Goal: Find contact information: Find contact information

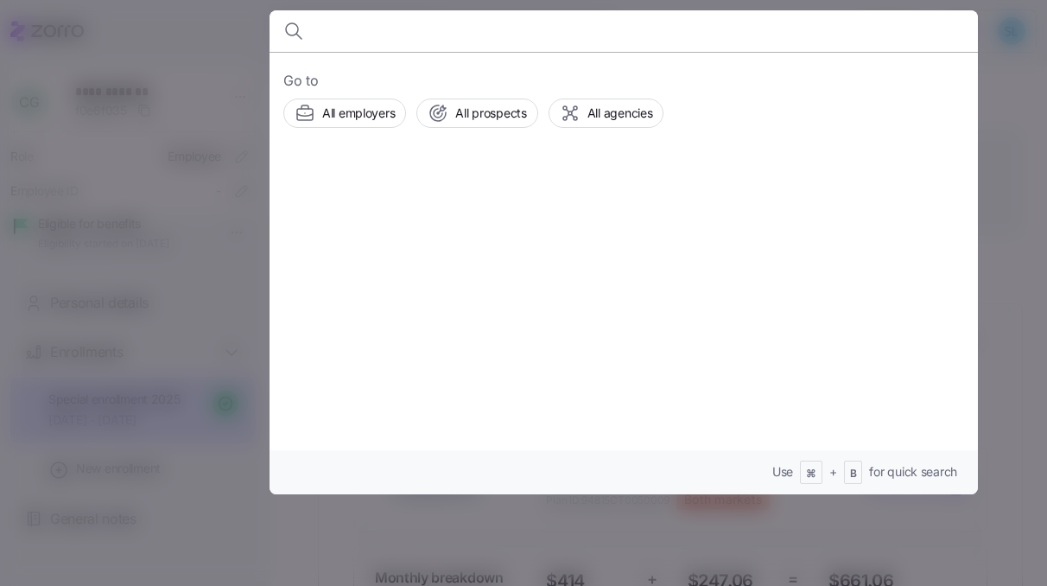
scroll to position [538, 0]
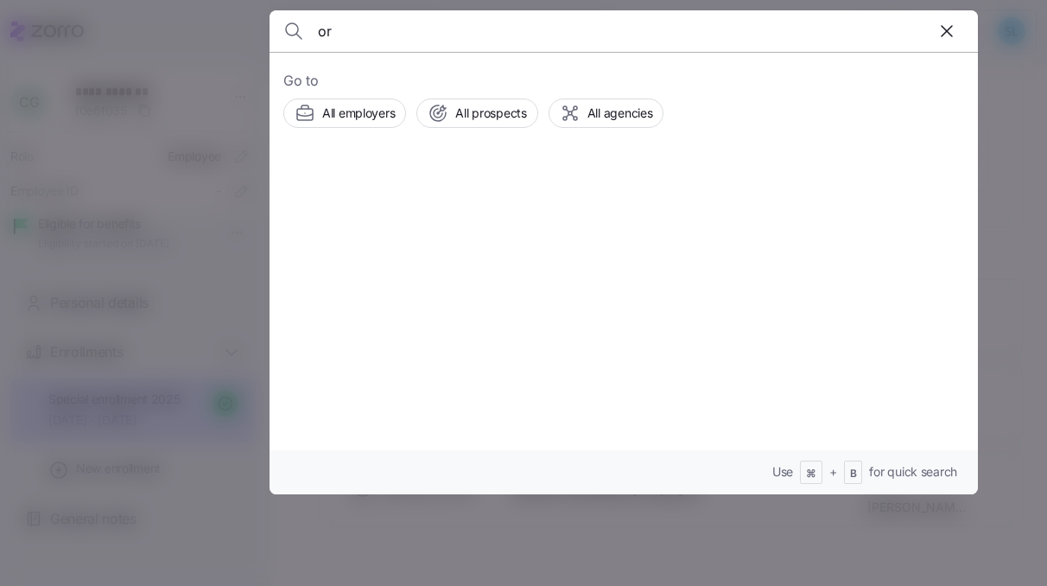
type input "o"
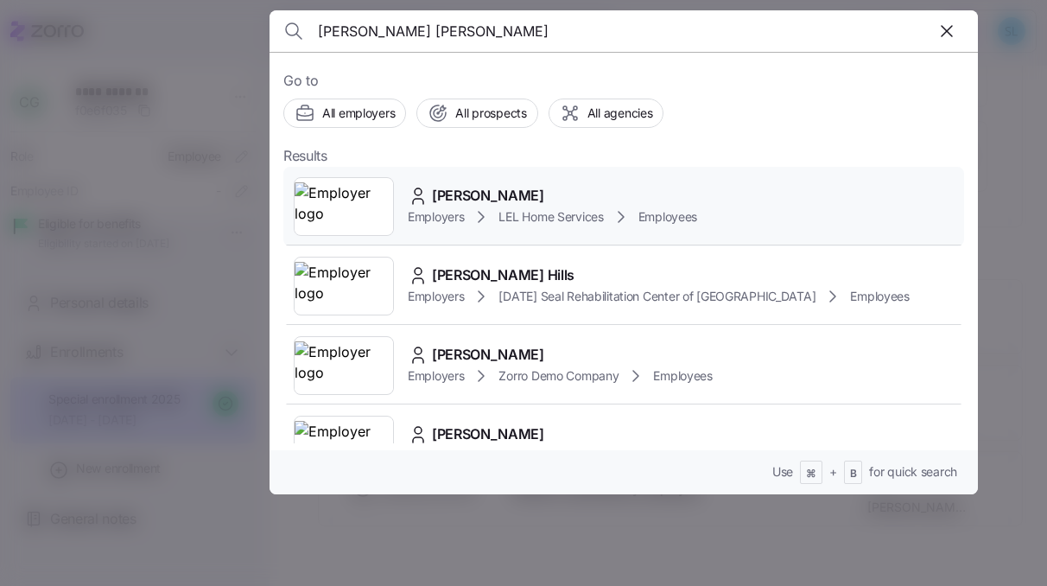
type input "[PERSON_NAME] [PERSON_NAME]"
click at [468, 193] on span "[PERSON_NAME]" at bounding box center [488, 196] width 112 height 22
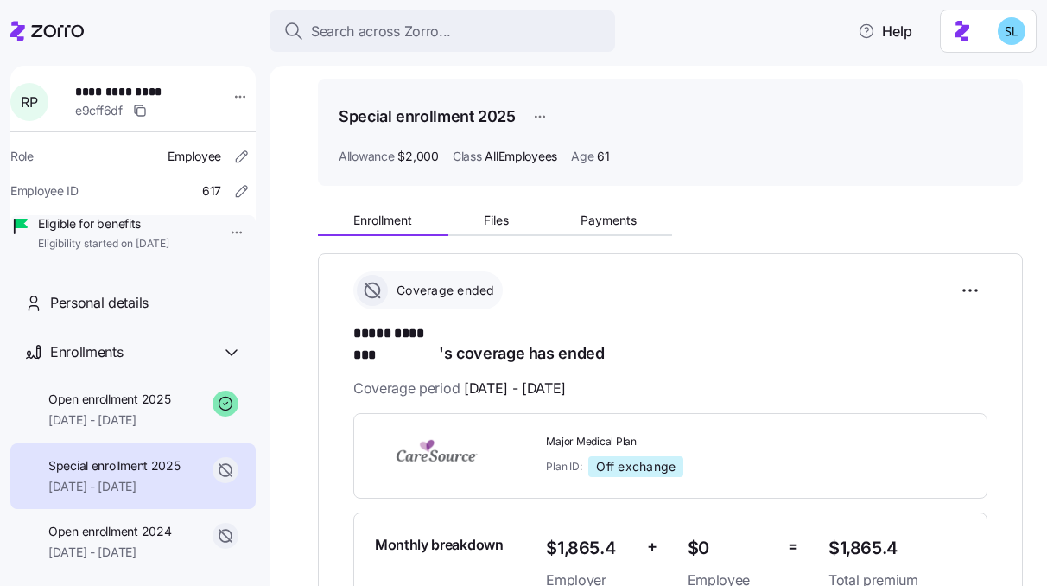
scroll to position [49, 0]
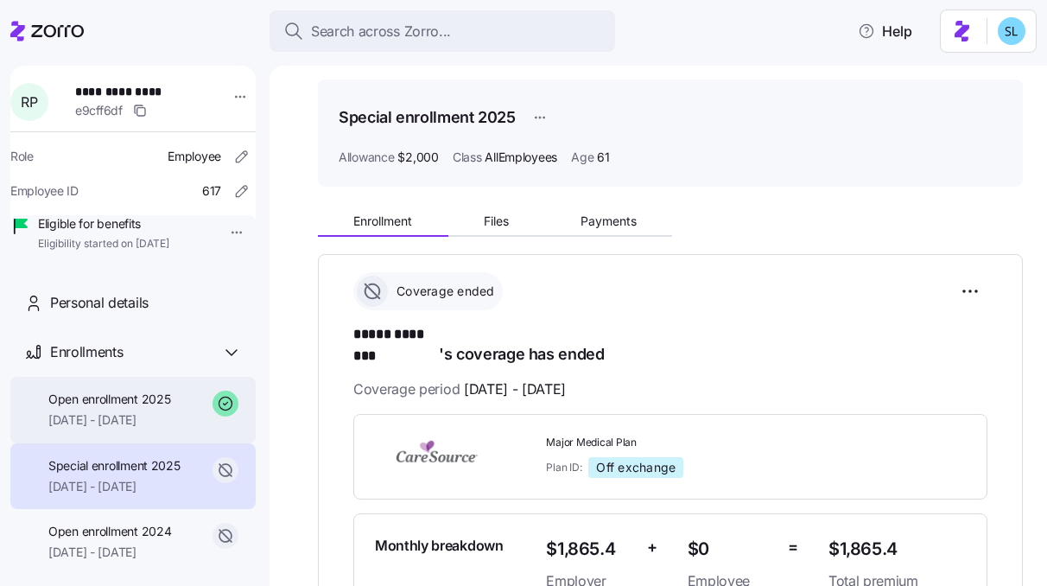
click at [93, 428] on span "[DATE] - [DATE]" at bounding box center [109, 419] width 122 height 17
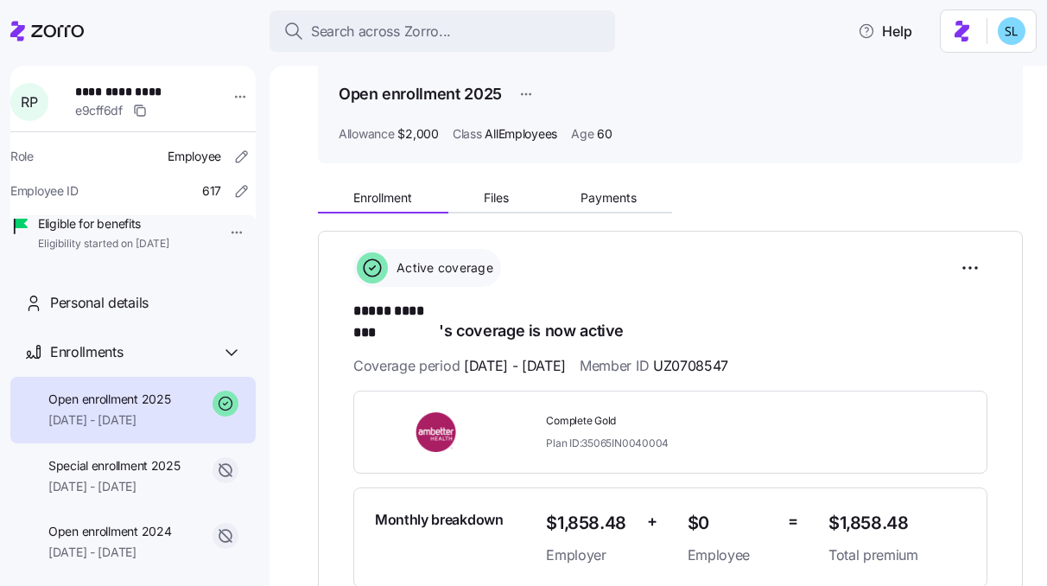
scroll to position [81, 0]
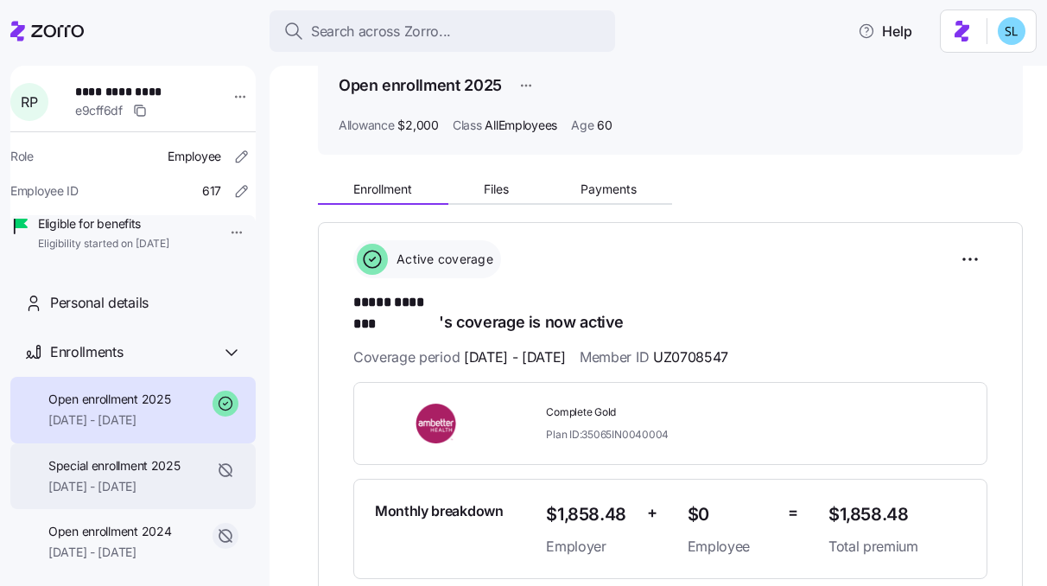
click at [101, 496] on div "Special enrollment 2025 [DATE] - [DATE]" at bounding box center [114, 476] width 132 height 39
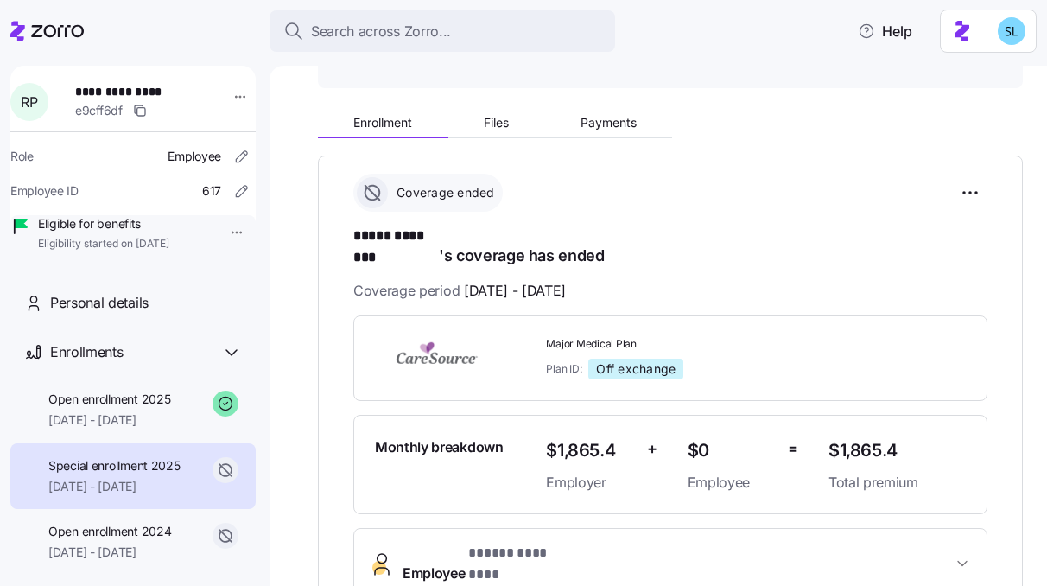
scroll to position [187, 0]
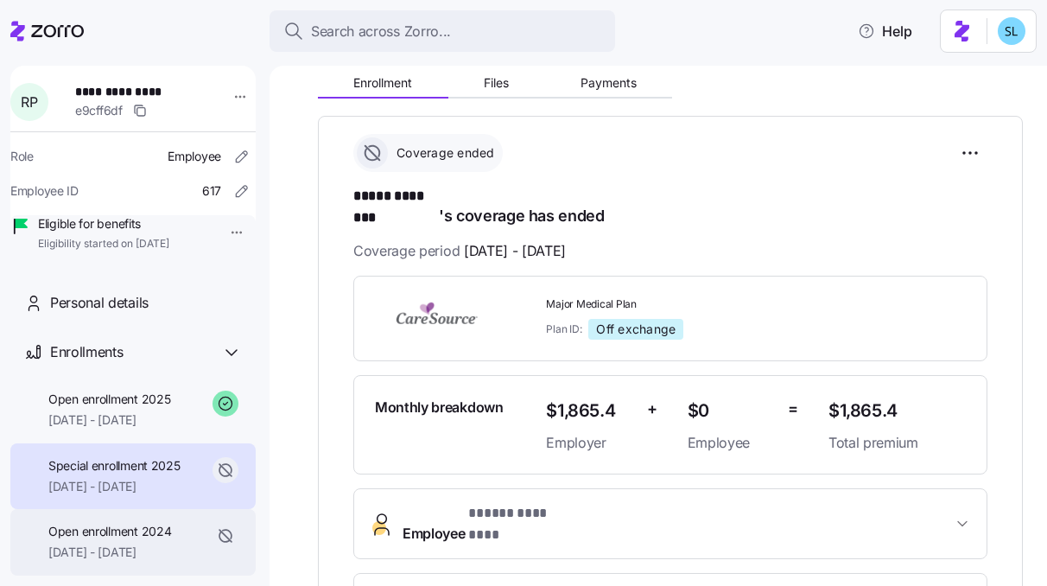
click at [107, 543] on div "Open enrollment 2024 [DATE] - [DATE]" at bounding box center [132, 542] width 245 height 67
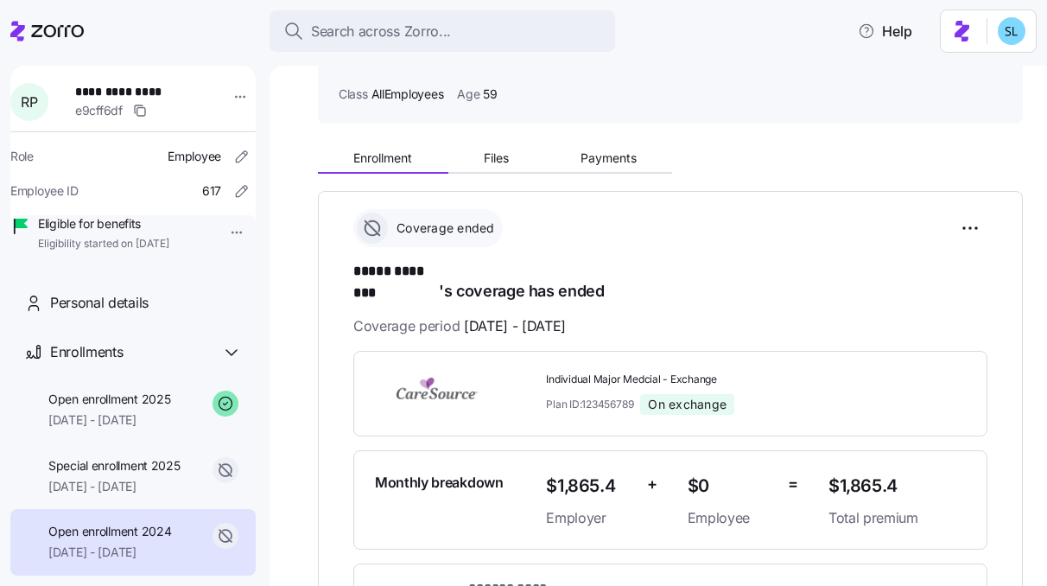
scroll to position [113, 0]
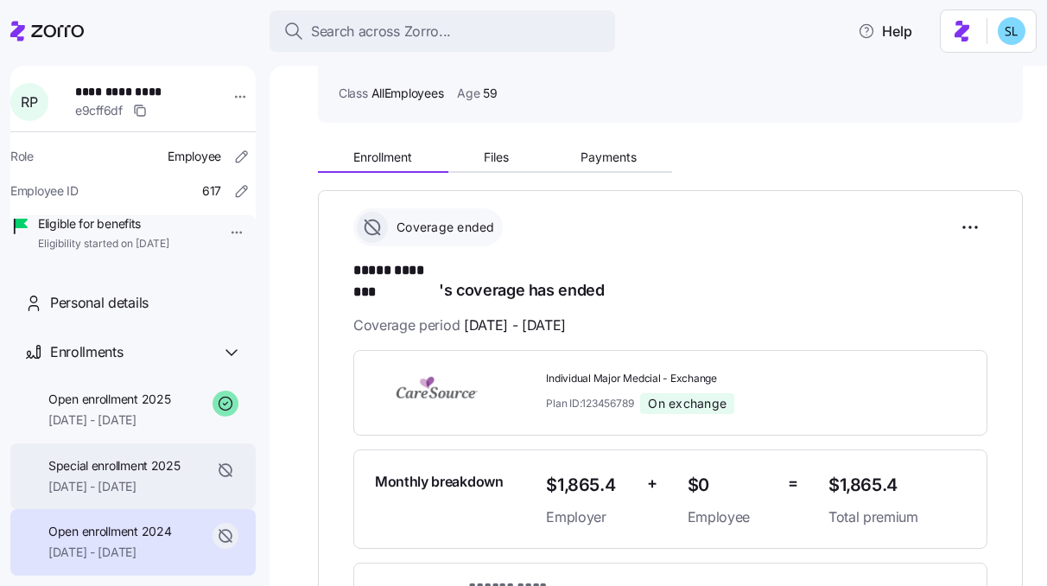
click at [136, 474] on span "Special enrollment 2025" at bounding box center [114, 465] width 132 height 17
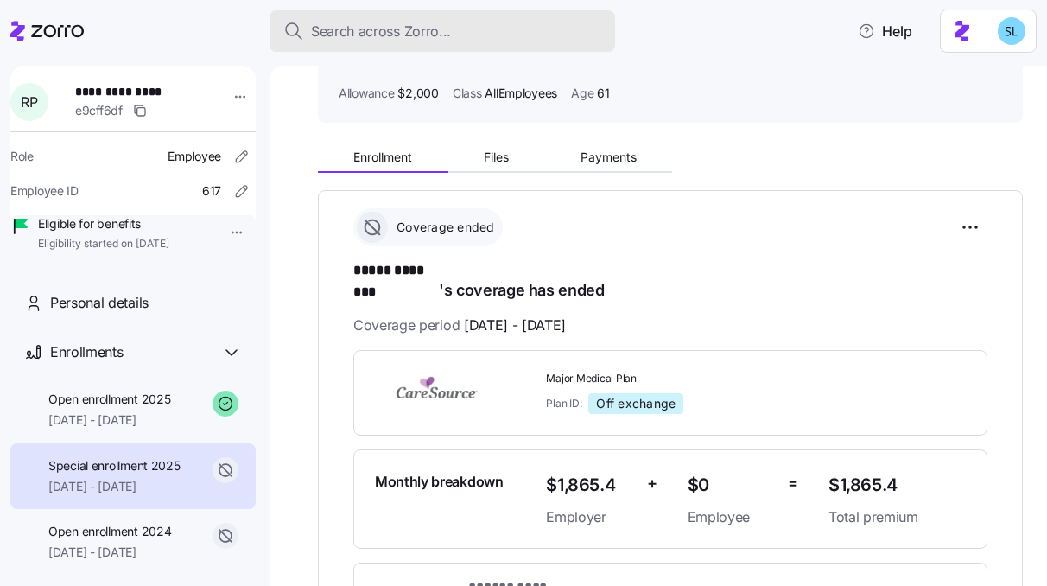
click at [376, 46] on button "Search across Zorro..." at bounding box center [441, 30] width 345 height 41
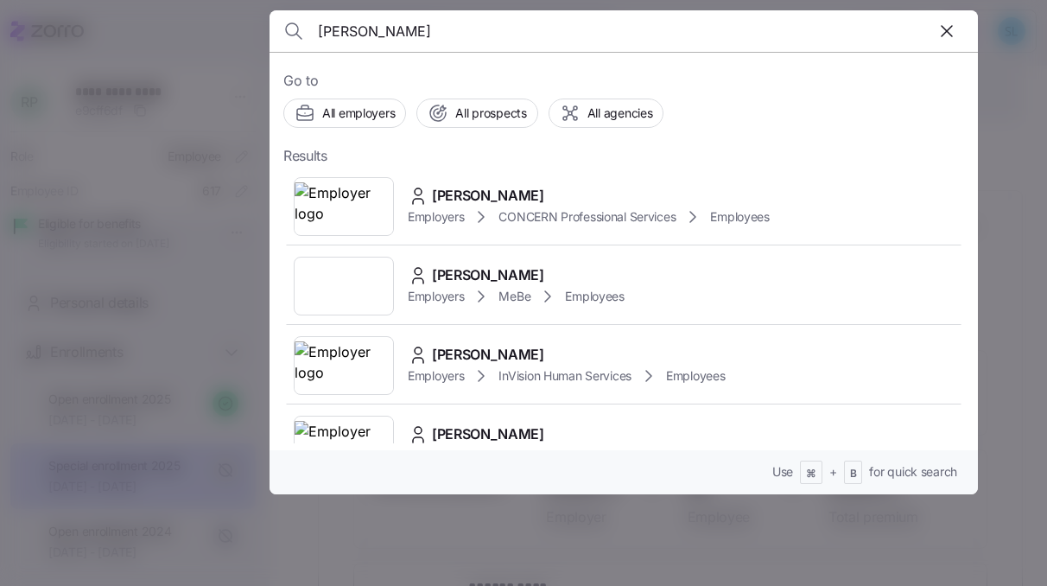
type input "[PERSON_NAME]"
click at [522, 196] on span "[PERSON_NAME]" at bounding box center [488, 196] width 112 height 22
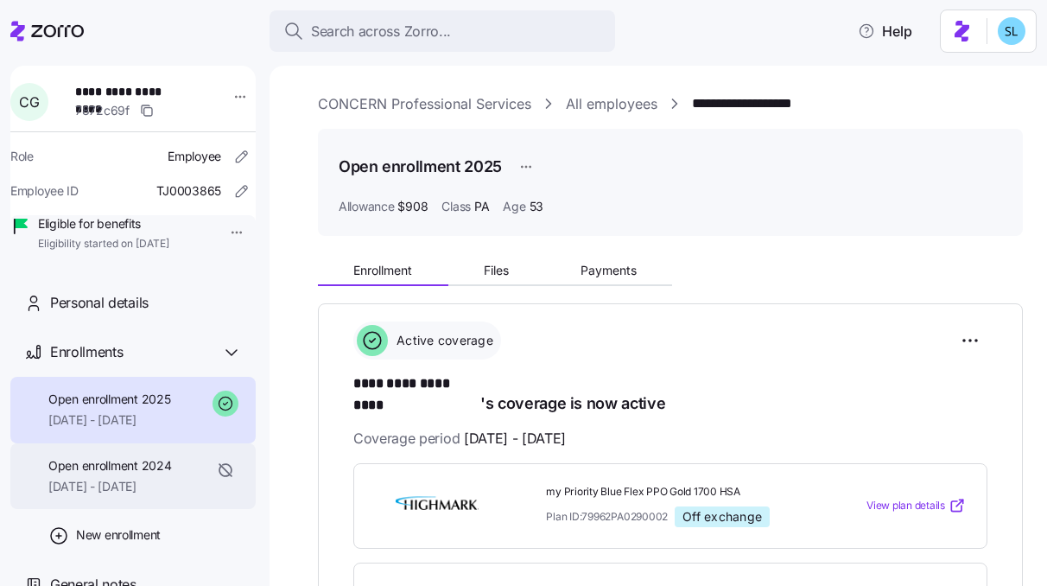
click at [143, 495] on span "[DATE] - [DATE]" at bounding box center [109, 486] width 123 height 17
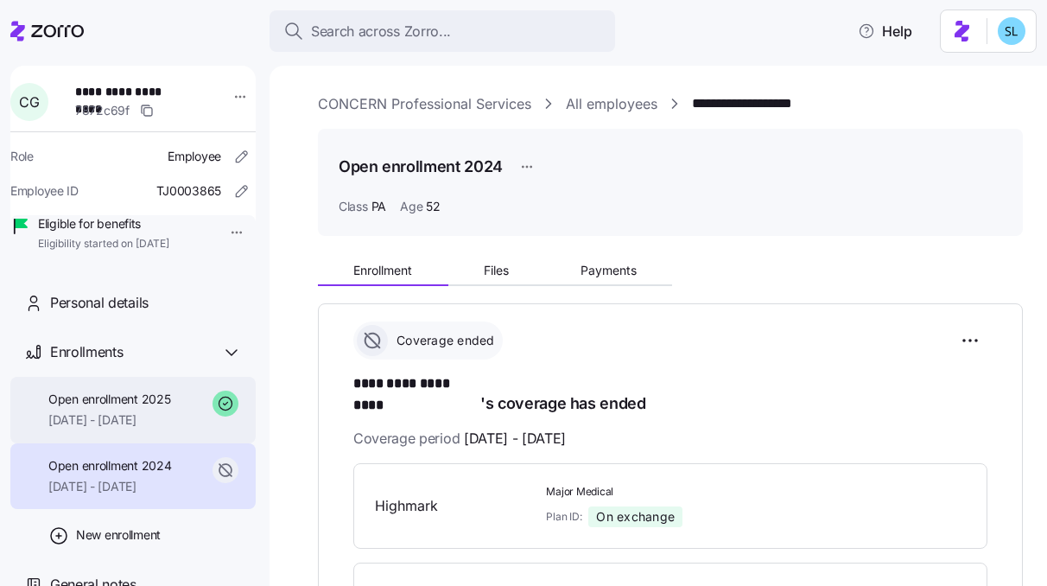
click at [145, 428] on span "[DATE] - [DATE]" at bounding box center [109, 419] width 122 height 17
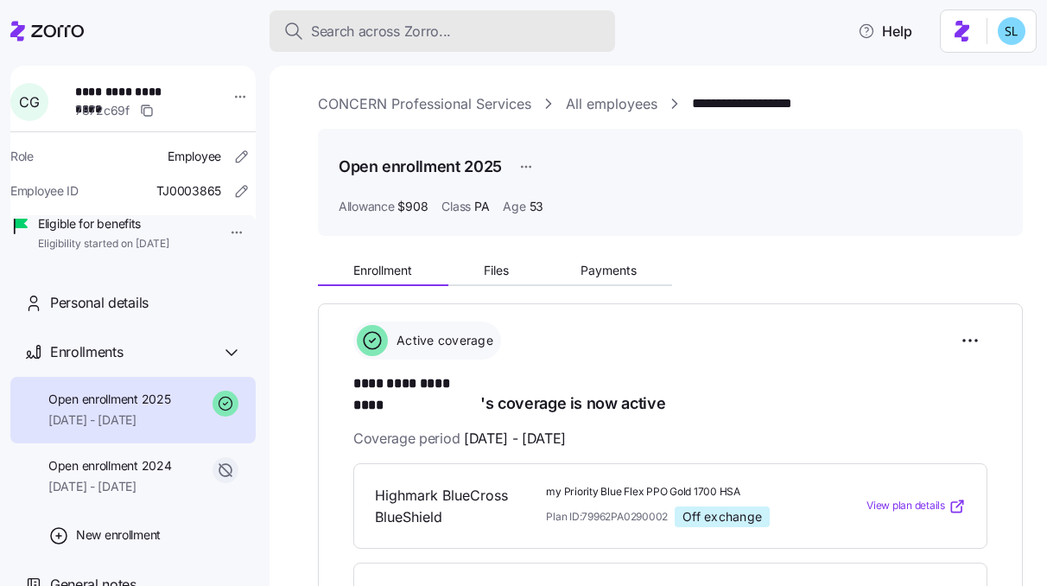
click at [346, 37] on span "Search across Zorro..." at bounding box center [381, 32] width 140 height 22
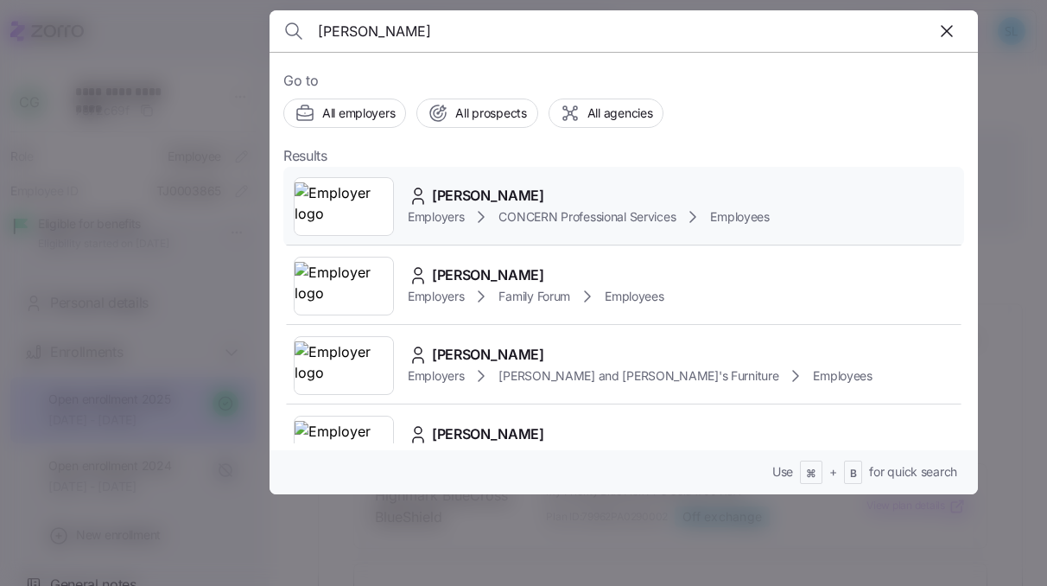
type input "[PERSON_NAME]"
click at [485, 196] on span "[PERSON_NAME]" at bounding box center [488, 196] width 112 height 22
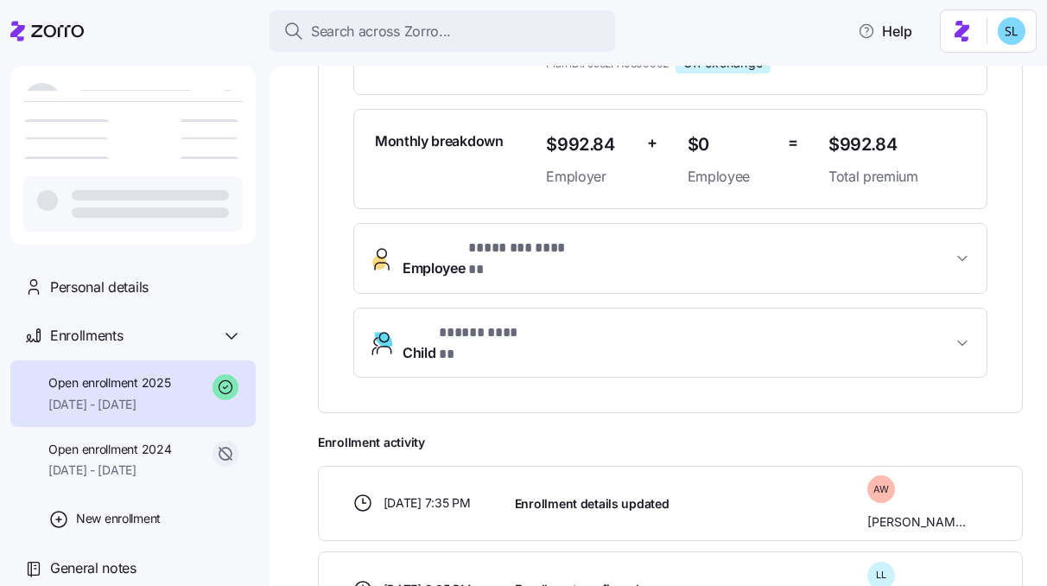
scroll to position [470, 0]
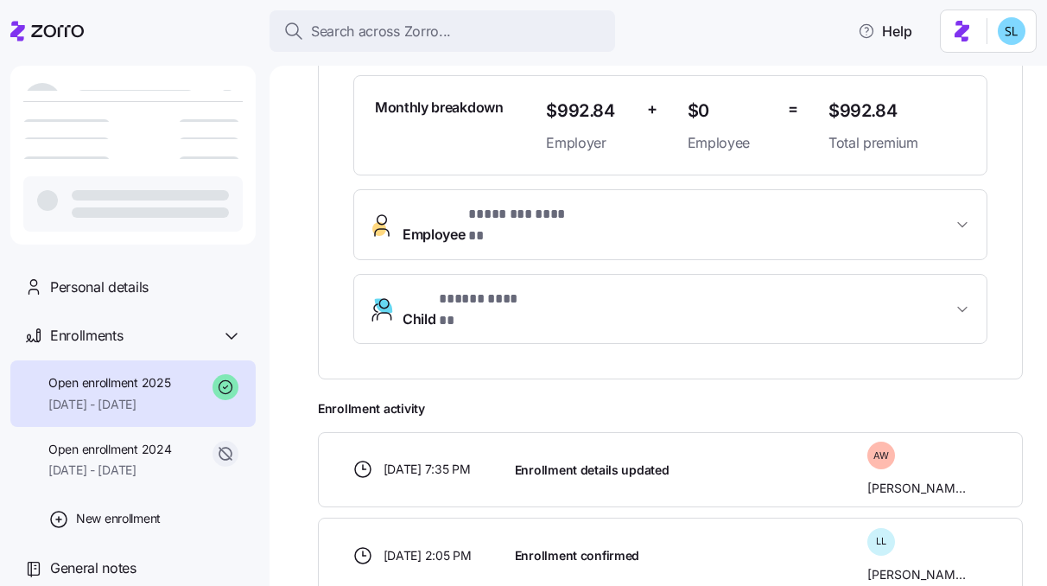
click at [534, 223] on span "* ******** ****** *" at bounding box center [523, 215] width 110 height 22
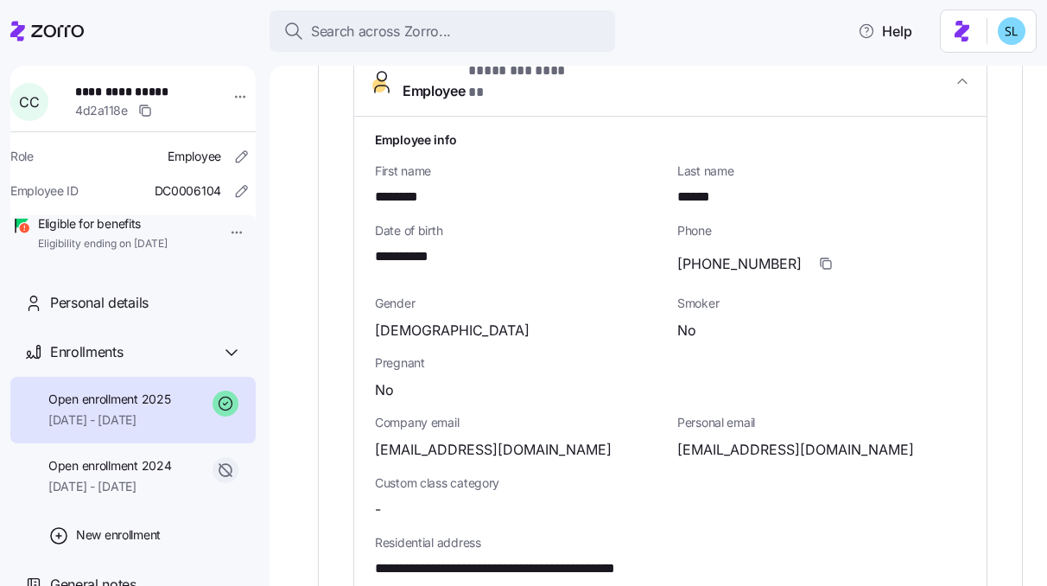
scroll to position [640, 0]
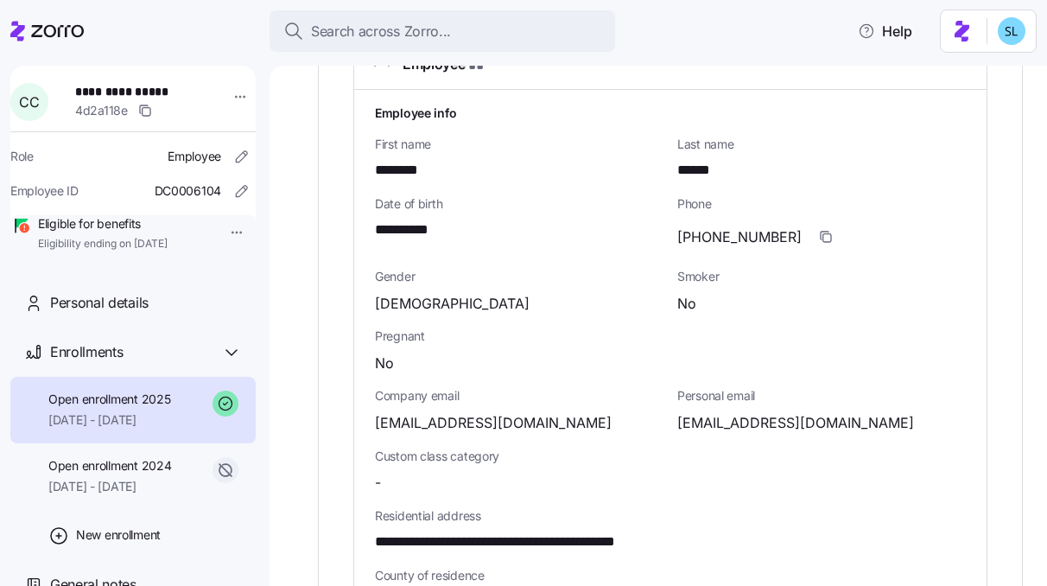
click at [771, 412] on span "[EMAIL_ADDRESS][DOMAIN_NAME]" at bounding box center [795, 423] width 237 height 22
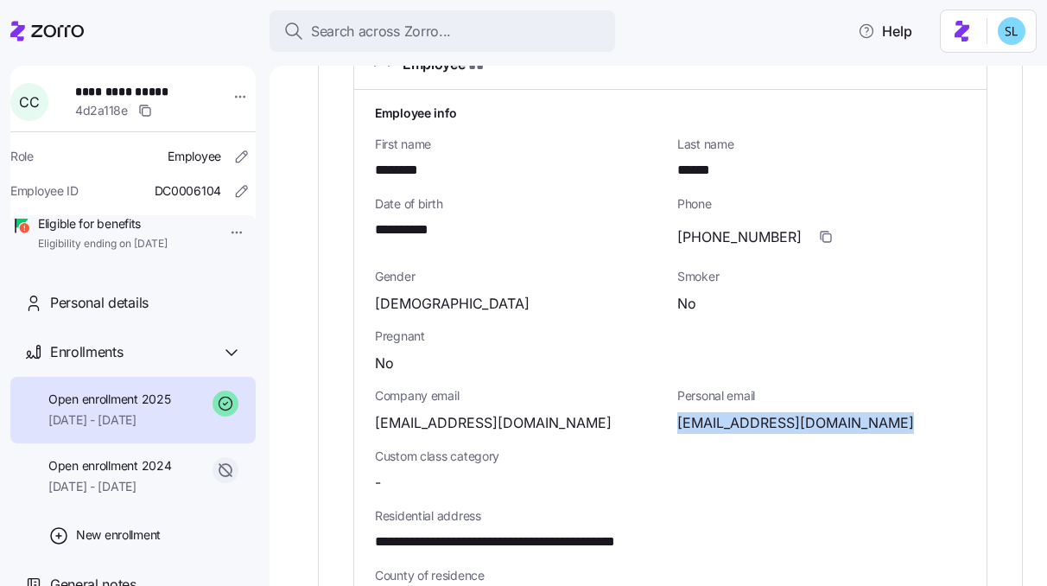
click at [771, 412] on span "[EMAIL_ADDRESS][DOMAIN_NAME]" at bounding box center [795, 423] width 237 height 22
copy span "gmail"
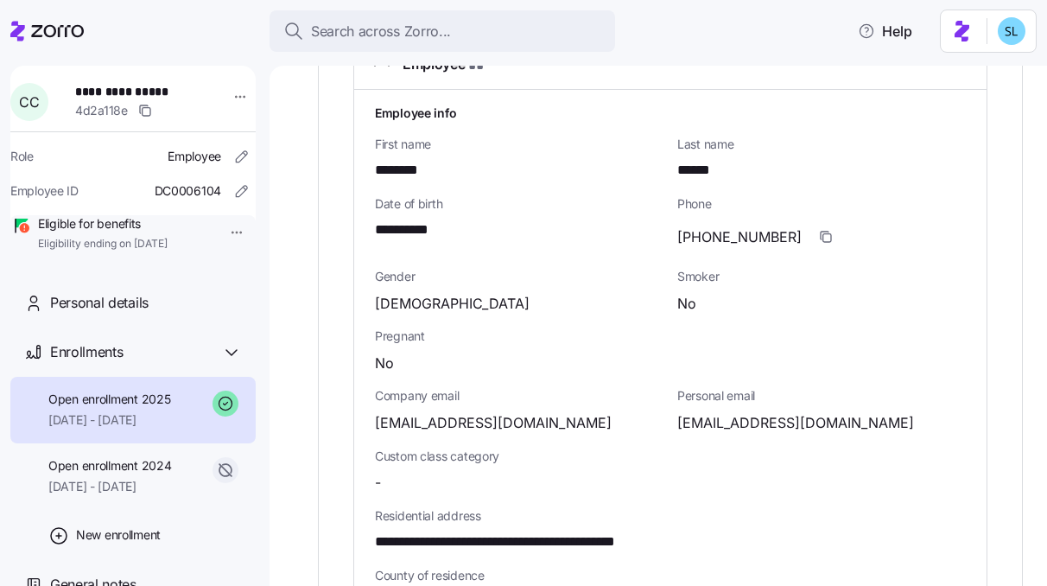
click at [536, 412] on span "[EMAIL_ADDRESS][DOMAIN_NAME]" at bounding box center [493, 423] width 237 height 22
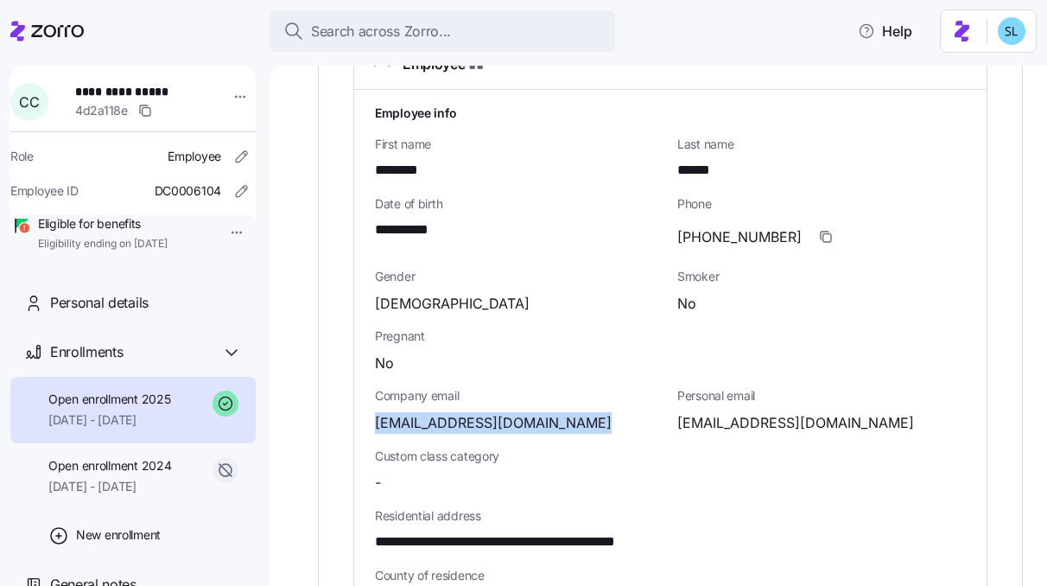
click at [536, 412] on span "[EMAIL_ADDRESS][DOMAIN_NAME]" at bounding box center [493, 423] width 237 height 22
copy span "org"
